Goal: Transaction & Acquisition: Purchase product/service

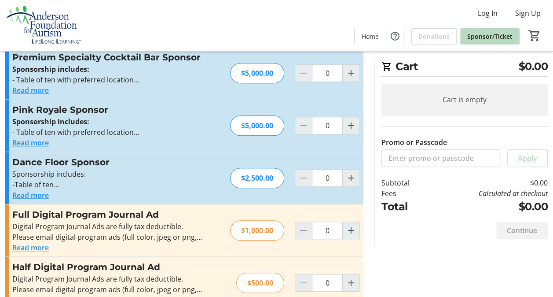
scroll to position [308, 0]
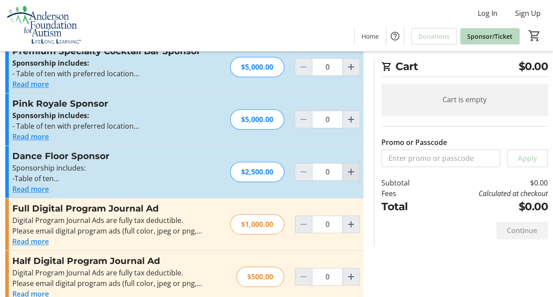
click at [350, 169] on mat-icon "Increment by one" at bounding box center [351, 171] width 11 height 11
type input "1"
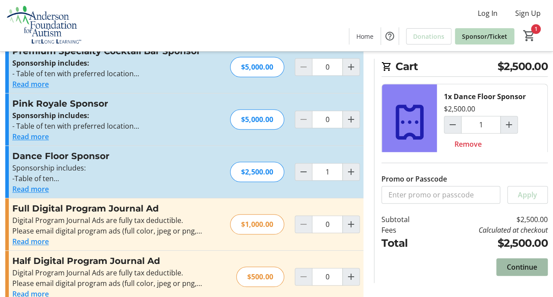
click at [527, 268] on span "Continue" at bounding box center [522, 267] width 30 height 11
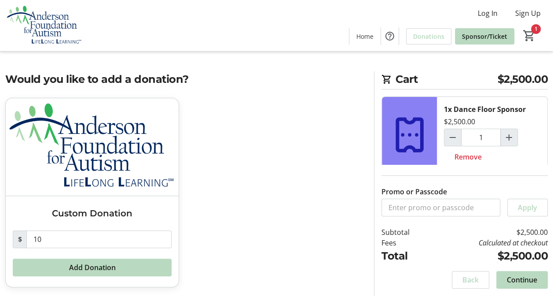
scroll to position [2, 0]
click at [523, 278] on span "Continue" at bounding box center [522, 279] width 30 height 11
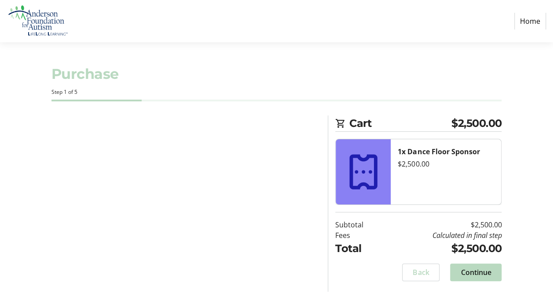
select select "US"
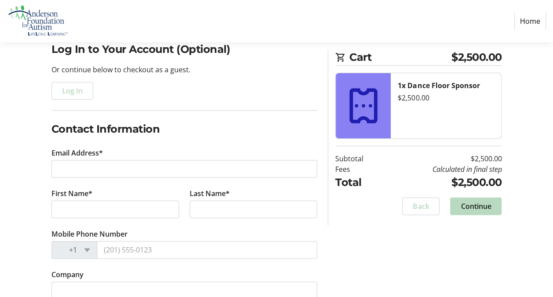
scroll to position [88, 0]
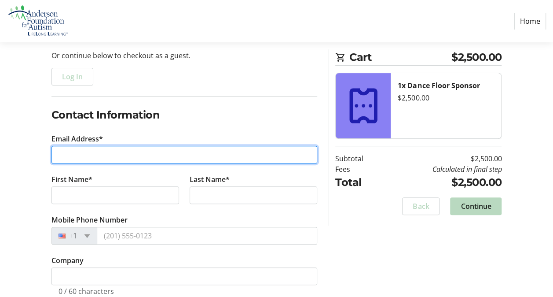
click at [111, 153] on input "Email Address*" at bounding box center [185, 155] width 266 height 18
type input "[EMAIL_ADDRESS][DOMAIN_NAME]"
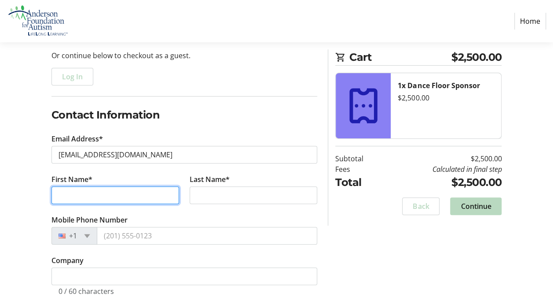
type input "[PERSON_NAME]"
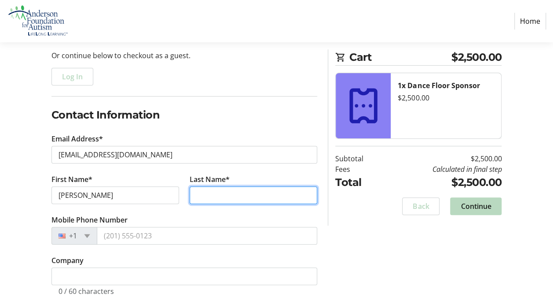
type input "[PERSON_NAME]"
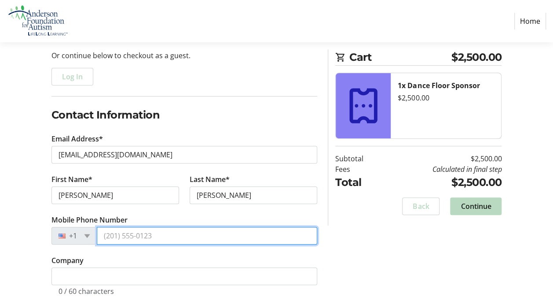
type input "[PHONE_NUMBER]"
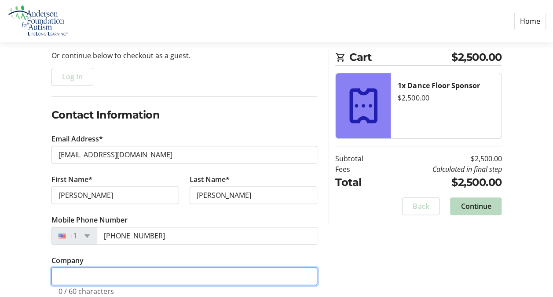
type input "[PERSON_NAME] Consulting Engineers, P.C."
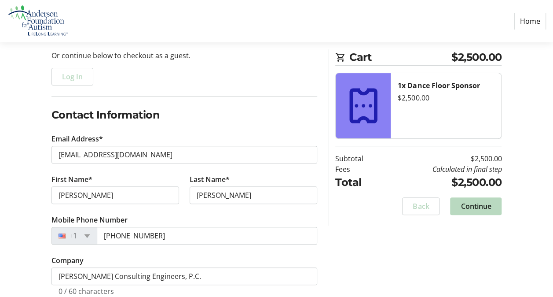
type input "[STREET_ADDRESS]"
type input "Suite 2201"
type input "[US_STATE]"
select select "NY"
type input "10018"
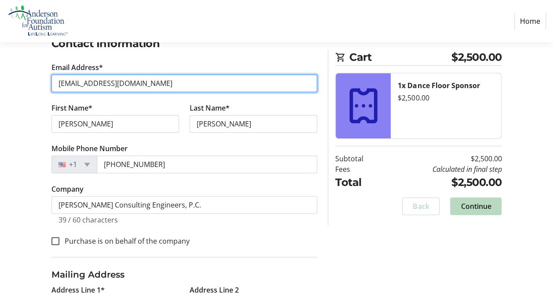
scroll to position [176, 0]
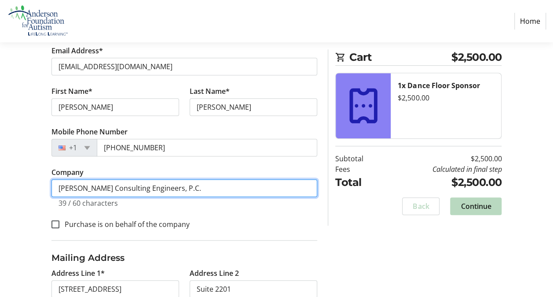
drag, startPoint x: 107, startPoint y: 186, endPoint x: 212, endPoint y: 188, distance: 104.4
click at [212, 188] on input "[PERSON_NAME] Consulting Engineers, P.C." at bounding box center [185, 188] width 266 height 18
type input "[PERSON_NAME] DeConzo Construction Management, Inc."
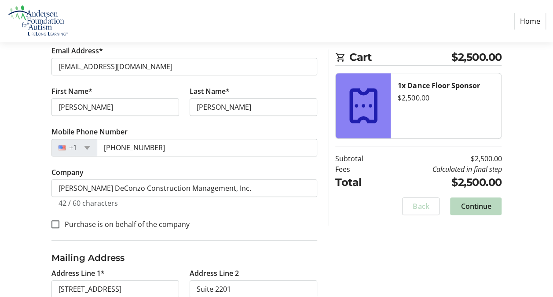
click at [22, 185] on div "Log In to Your Account (Optional) Or continue below to checkout as a guest. Log…" at bounding box center [276, 169] width 553 height 461
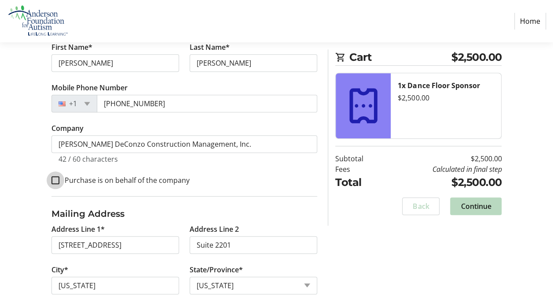
click at [55, 180] on input "Purchase is on behalf of the company" at bounding box center [56, 180] width 8 height 8
checkbox input "true"
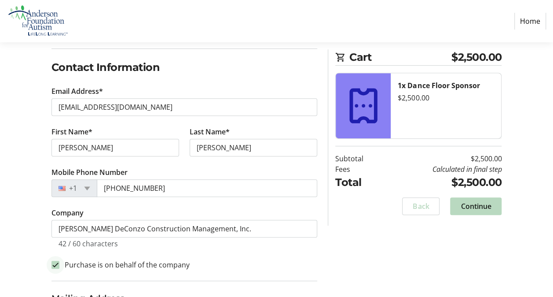
scroll to position [100, 0]
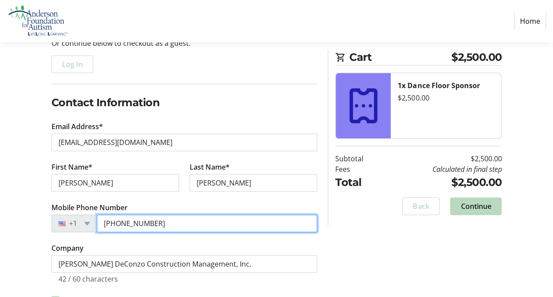
drag, startPoint x: 151, startPoint y: 221, endPoint x: 91, endPoint y: 222, distance: 60.8
click at [91, 222] on div "[PHONE_NUMBER]" at bounding box center [185, 223] width 266 height 18
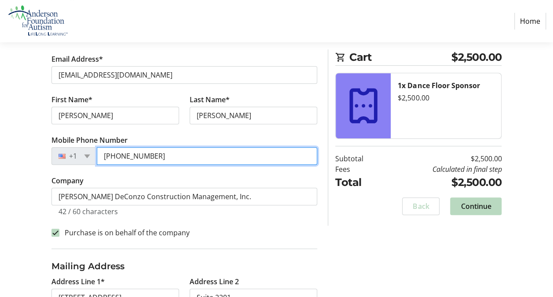
scroll to position [56, 0]
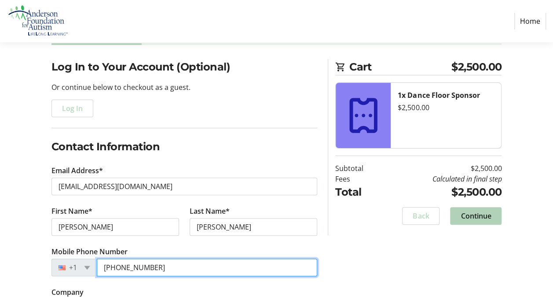
type input "[PHONE_NUMBER]"
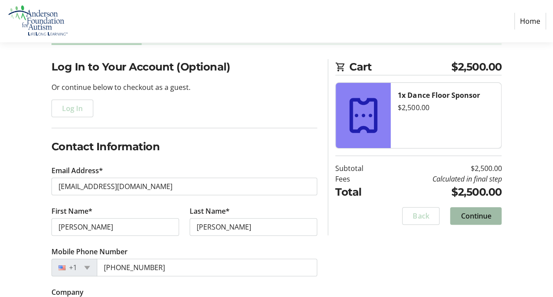
click at [473, 218] on span "Continue" at bounding box center [476, 215] width 30 height 11
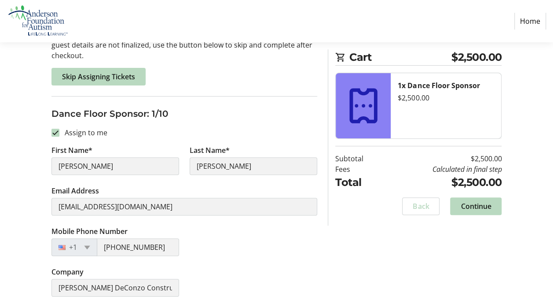
scroll to position [132, 0]
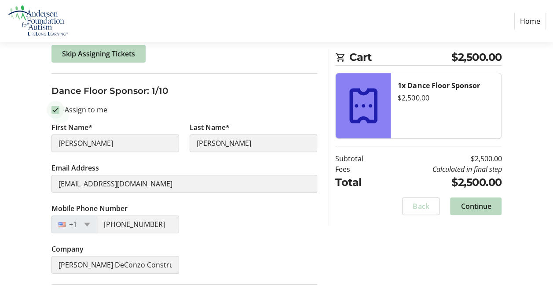
click at [55, 112] on input "Assign to me" at bounding box center [56, 110] width 8 height 8
checkbox input "false"
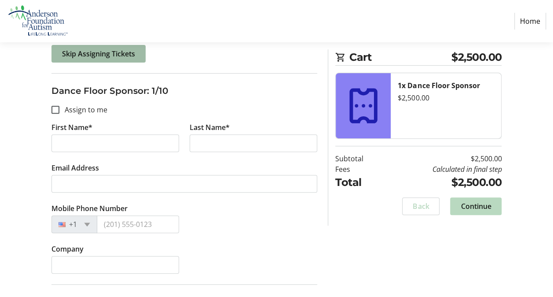
click at [85, 56] on span "Skip Assigning Tickets" at bounding box center [98, 53] width 73 height 11
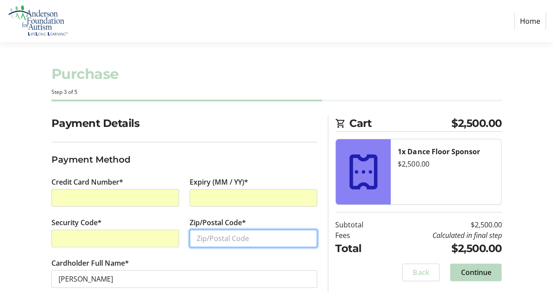
click at [222, 236] on input "Zip/Postal Code*" at bounding box center [254, 238] width 128 height 18
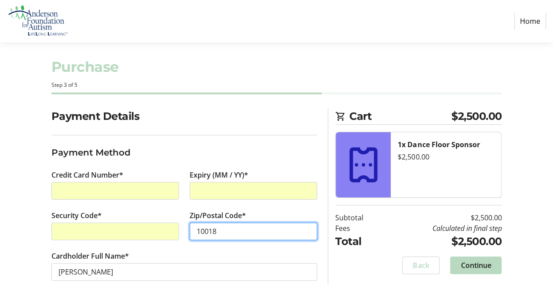
scroll to position [11, 0]
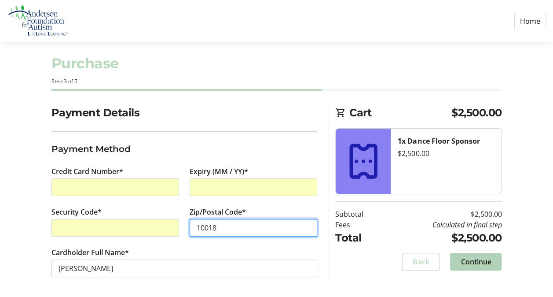
type input "10018"
click at [480, 264] on span "Continue" at bounding box center [476, 261] width 30 height 11
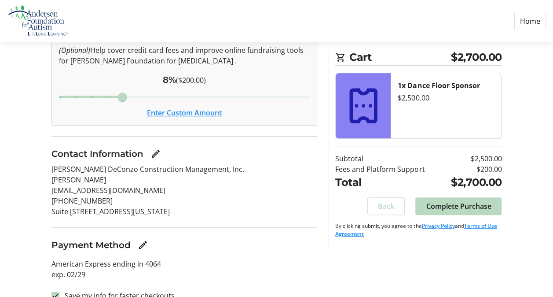
scroll to position [129, 0]
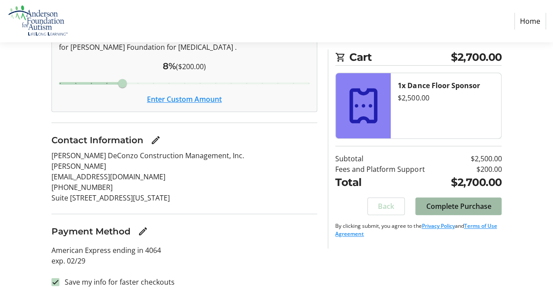
click at [455, 209] on span "Complete Purchase" at bounding box center [458, 206] width 65 height 11
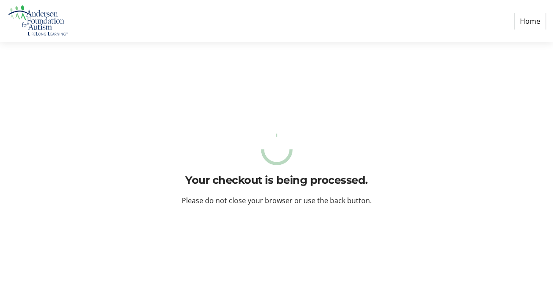
scroll to position [0, 0]
